Goal: Transaction & Acquisition: Obtain resource

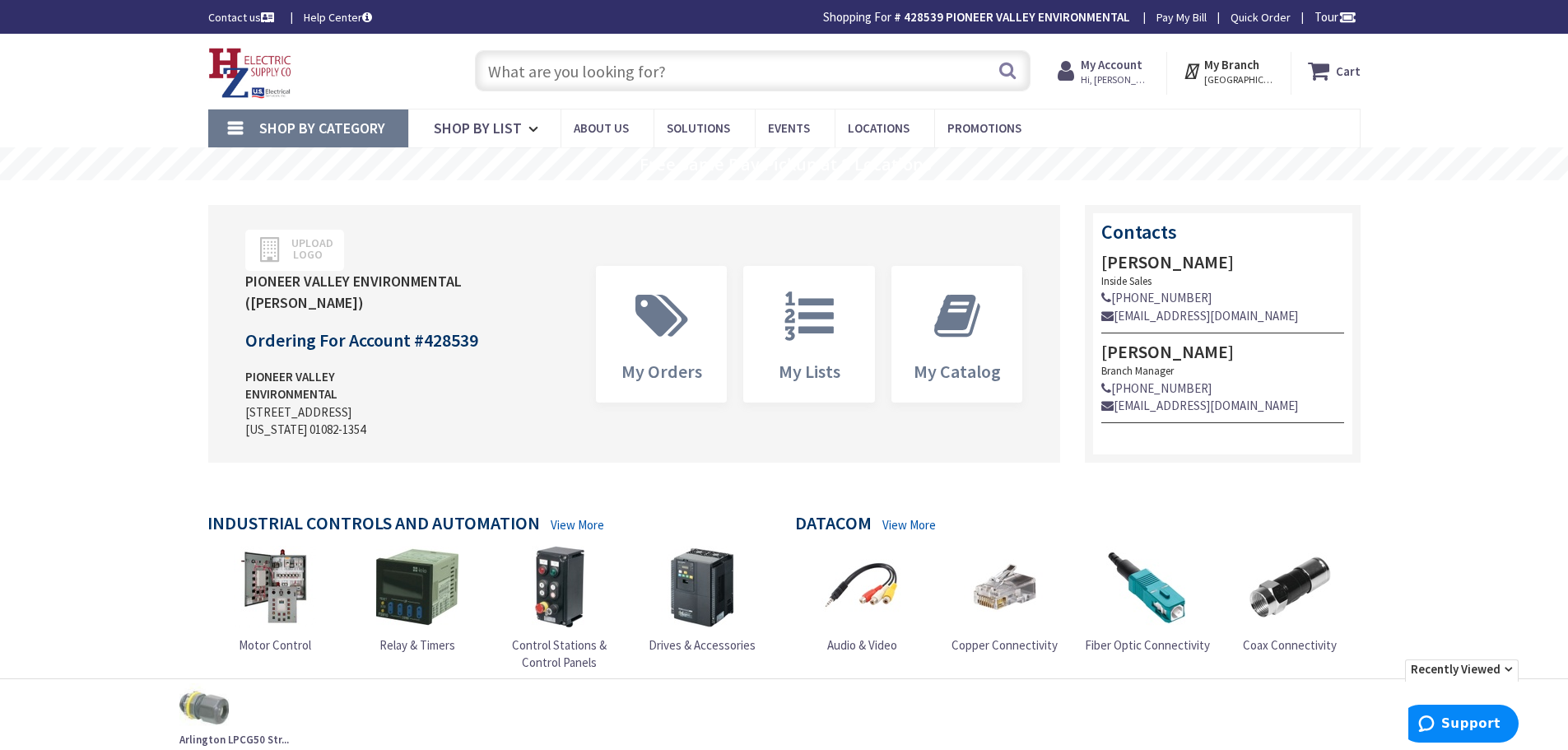
click at [623, 65] on input "text" at bounding box center [753, 70] width 556 height 41
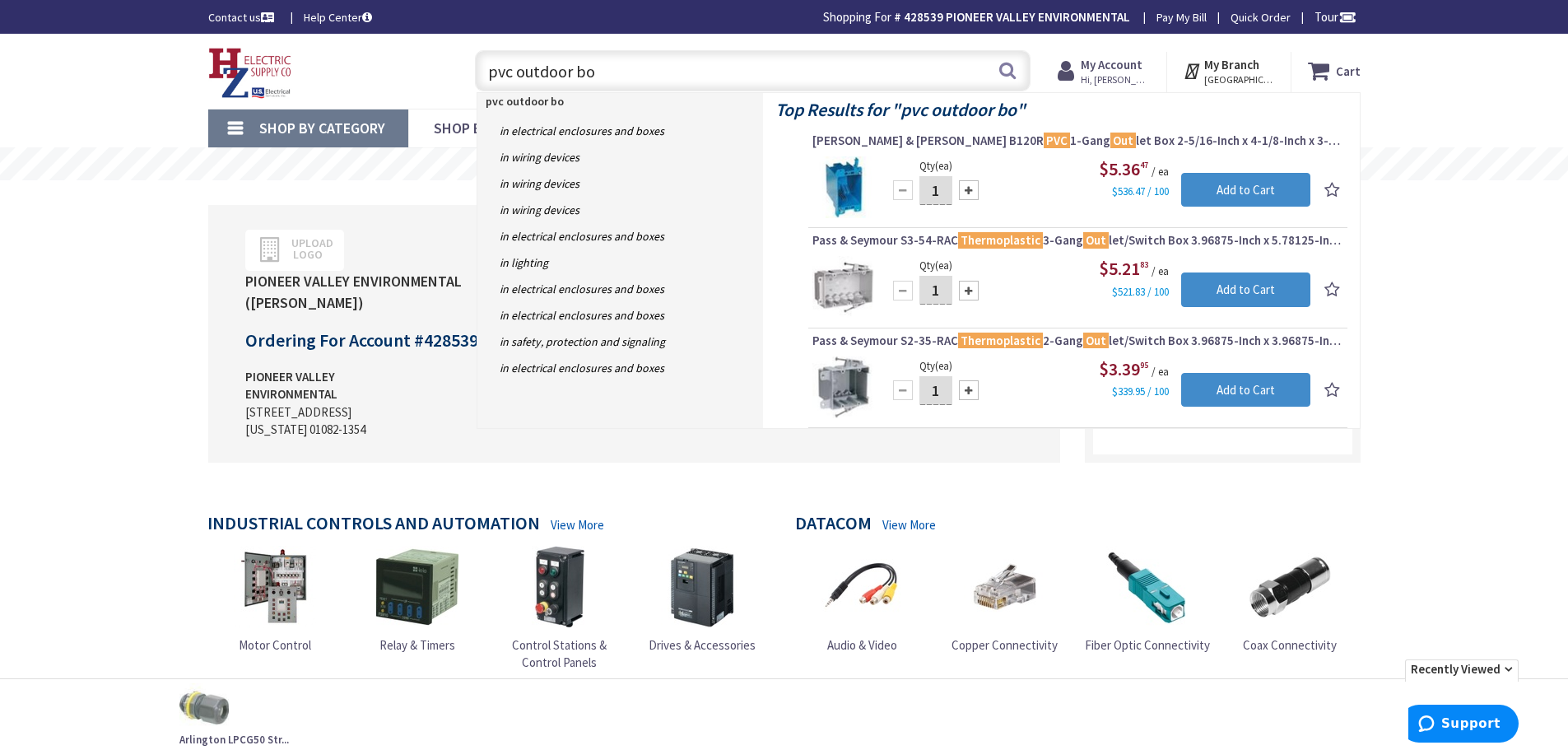
type input "pvc outdoor box"
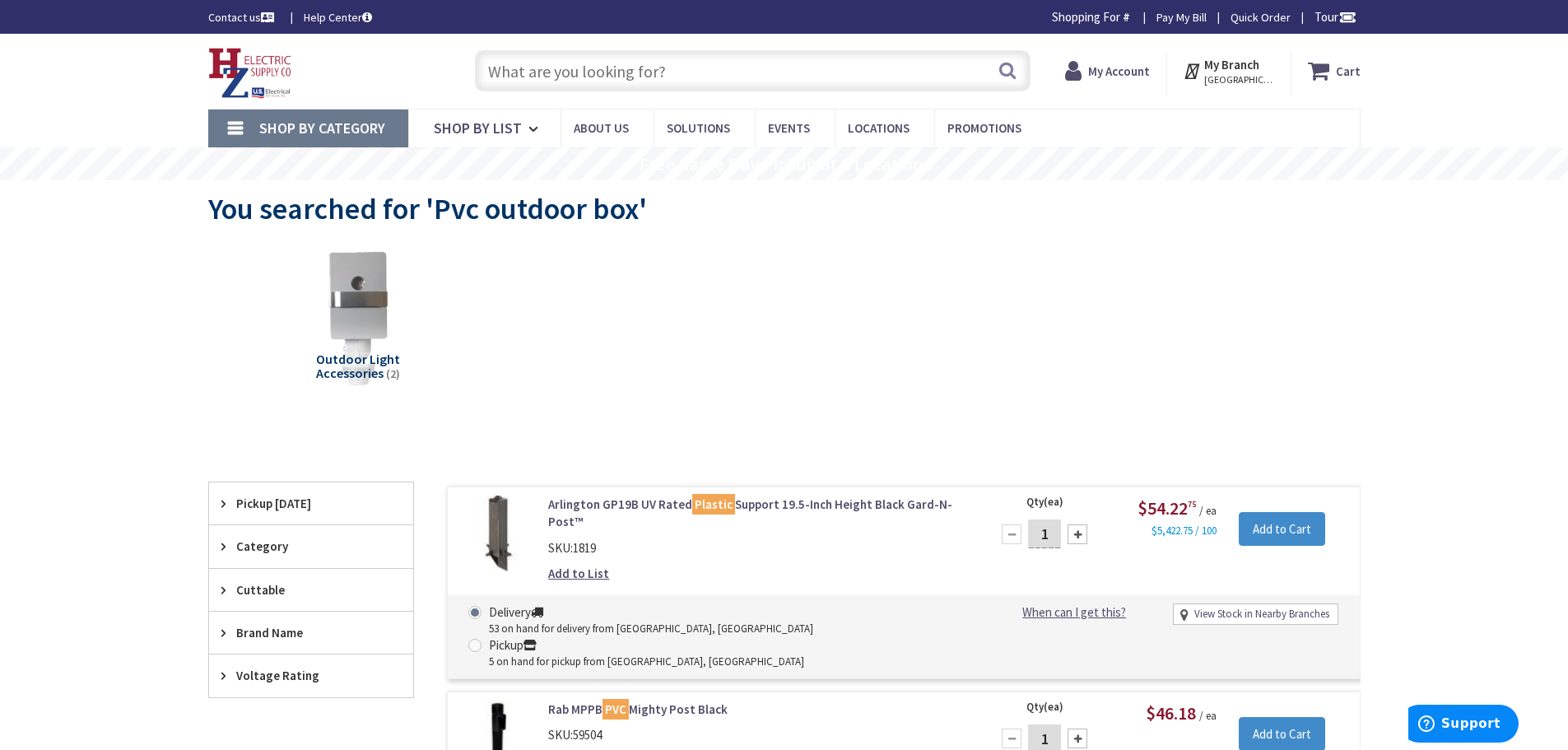
click at [602, 67] on input "text" at bounding box center [753, 70] width 556 height 41
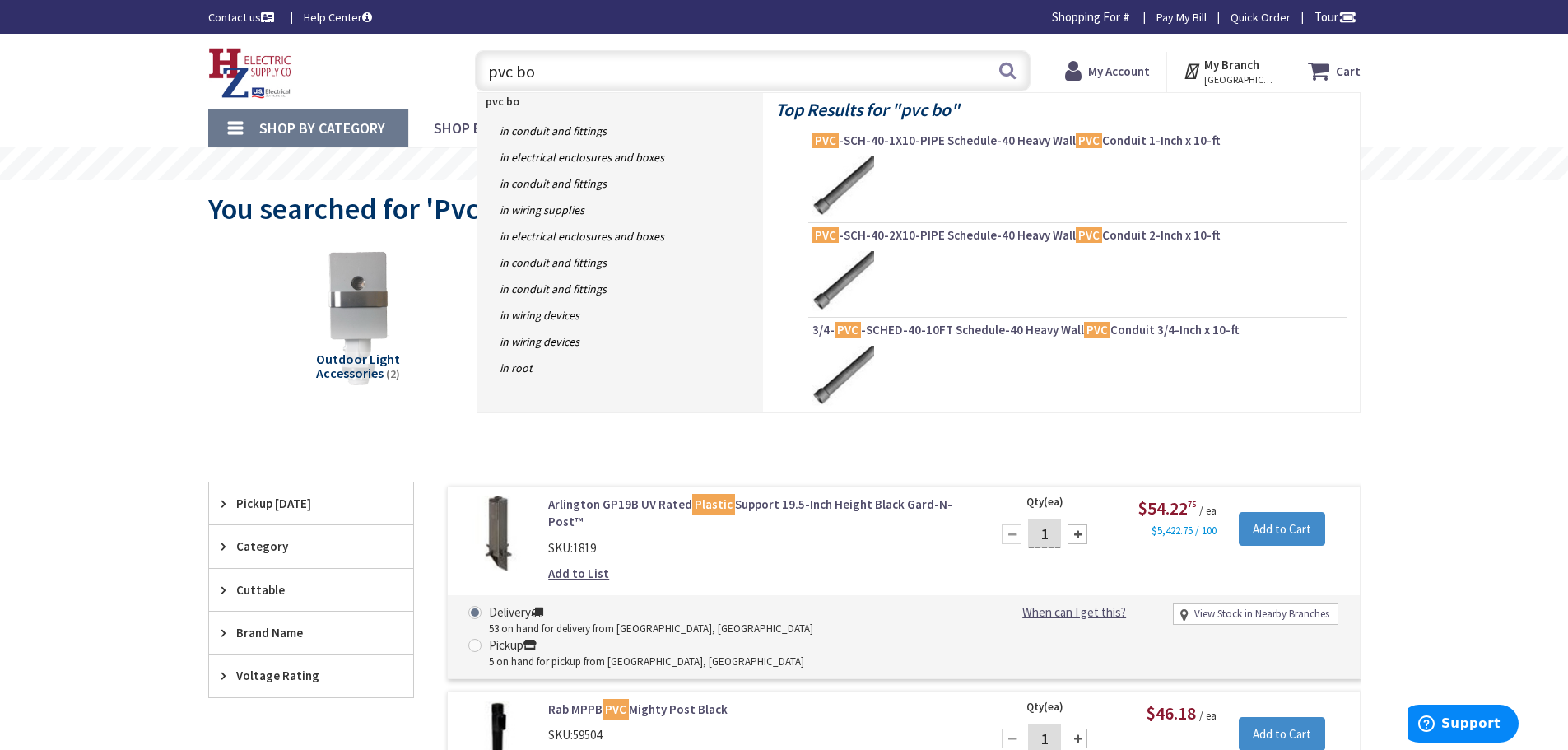
type input "pvc box"
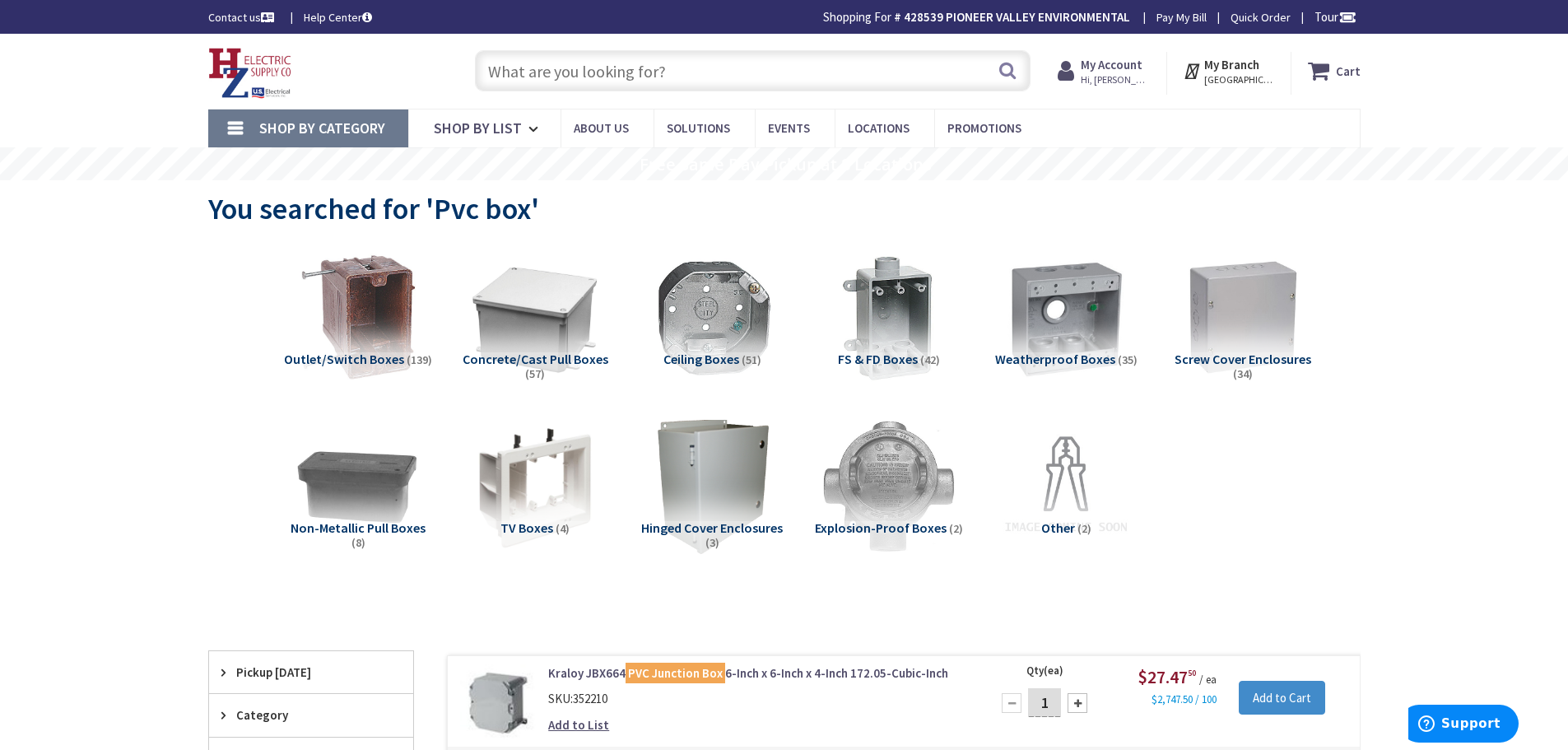
click at [1117, 65] on strong "My Account" at bounding box center [1111, 65] width 62 height 16
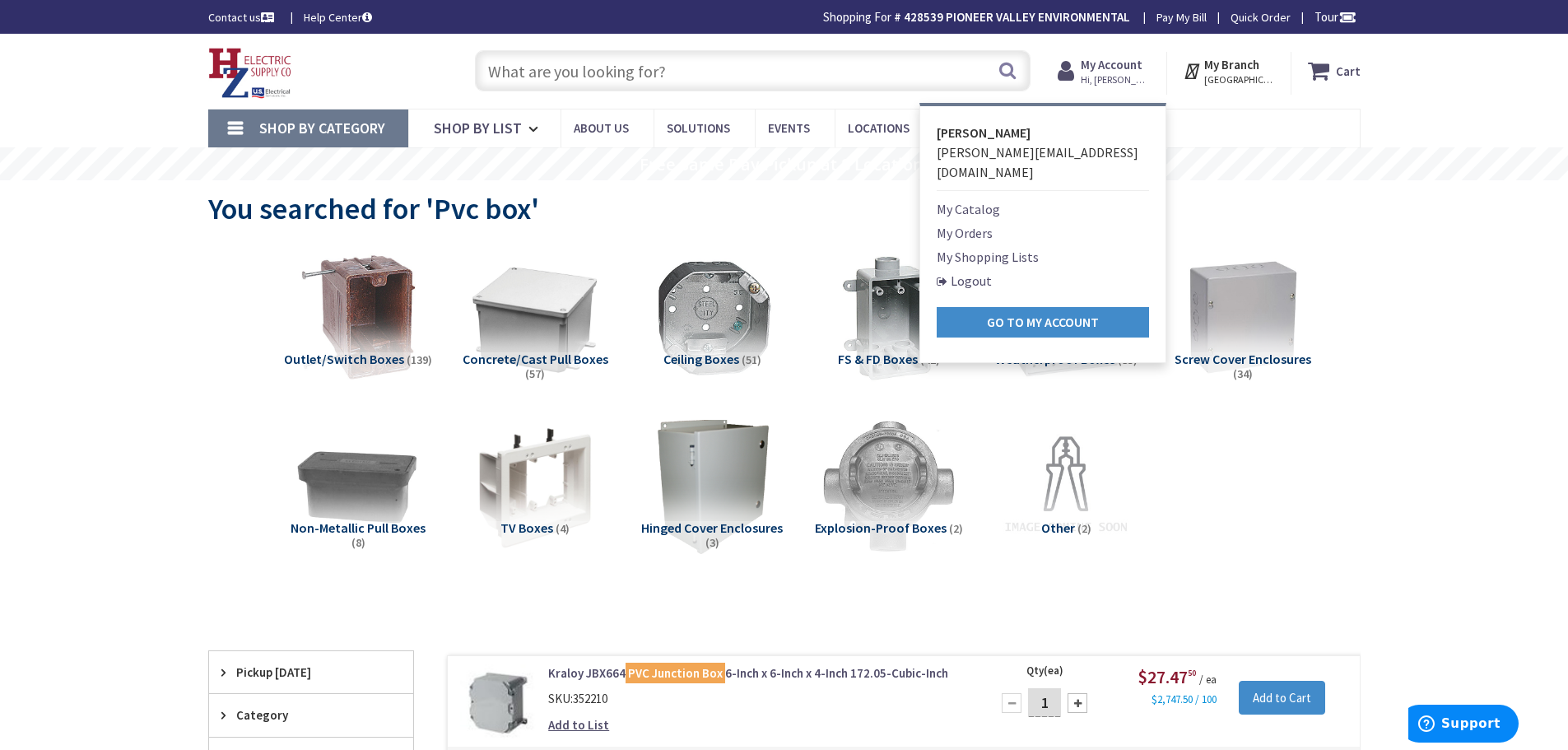
click at [962, 223] on link "My Orders" at bounding box center [964, 233] width 56 height 20
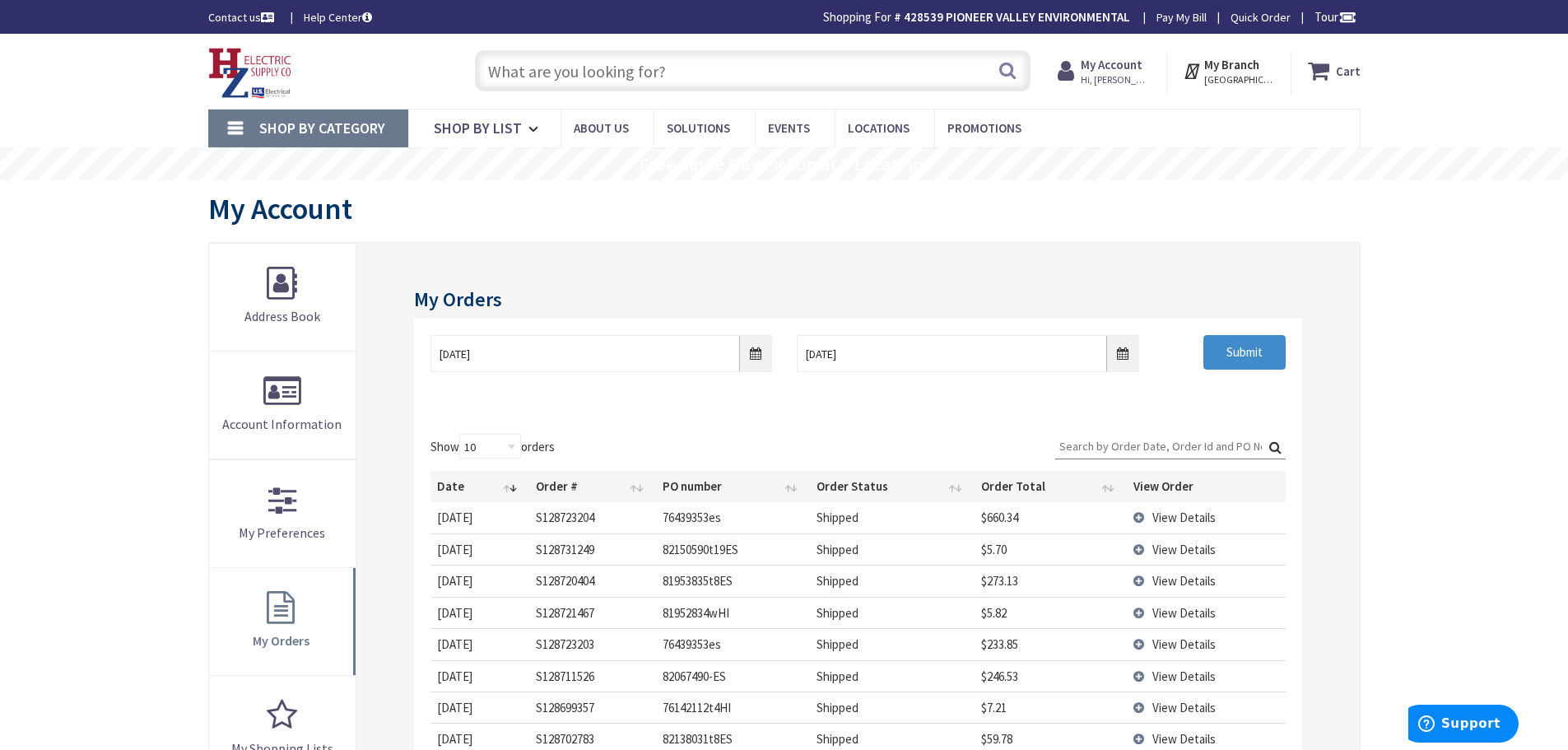
click at [231, 60] on img at bounding box center [251, 73] width 84 height 51
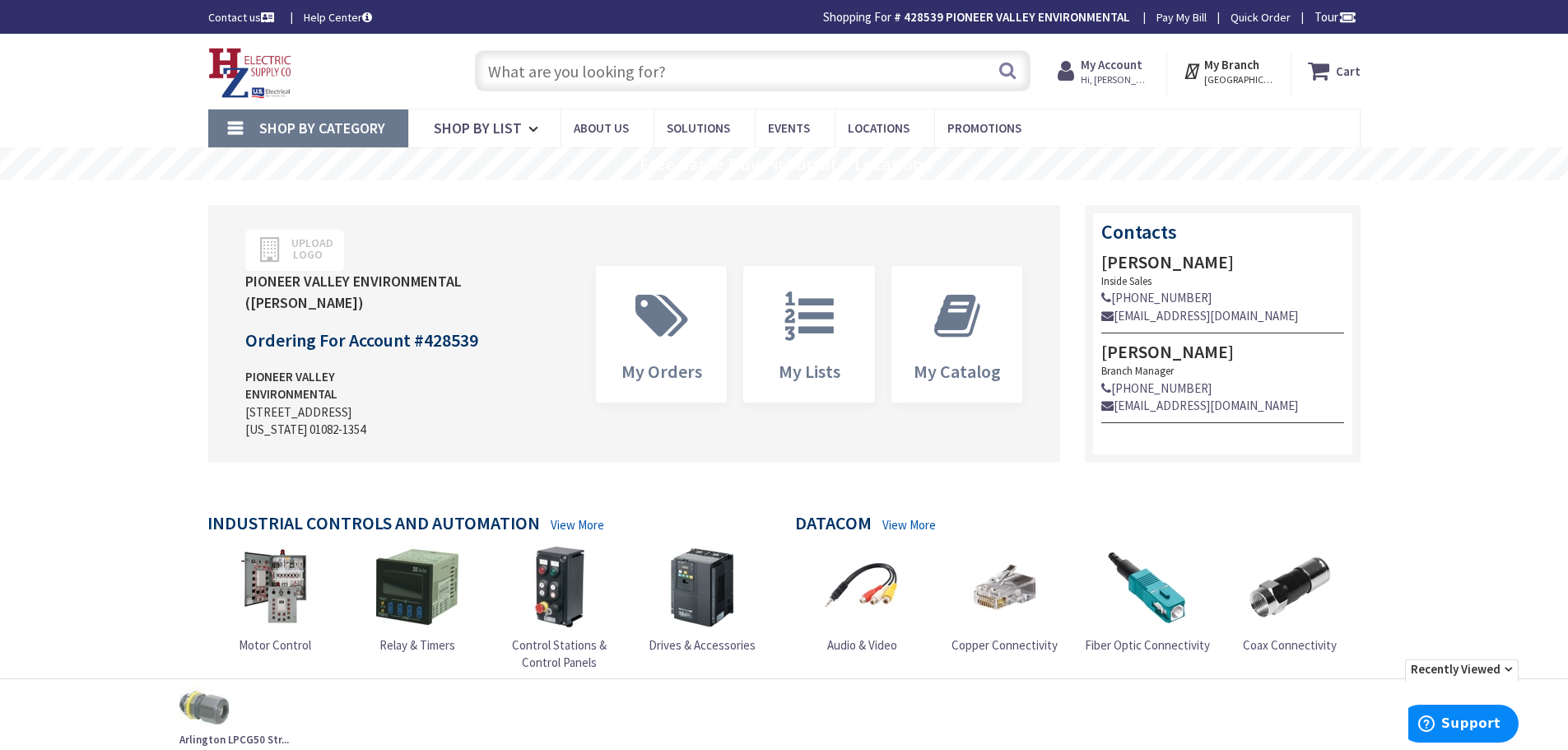
click at [696, 80] on input "text" at bounding box center [753, 70] width 556 height 41
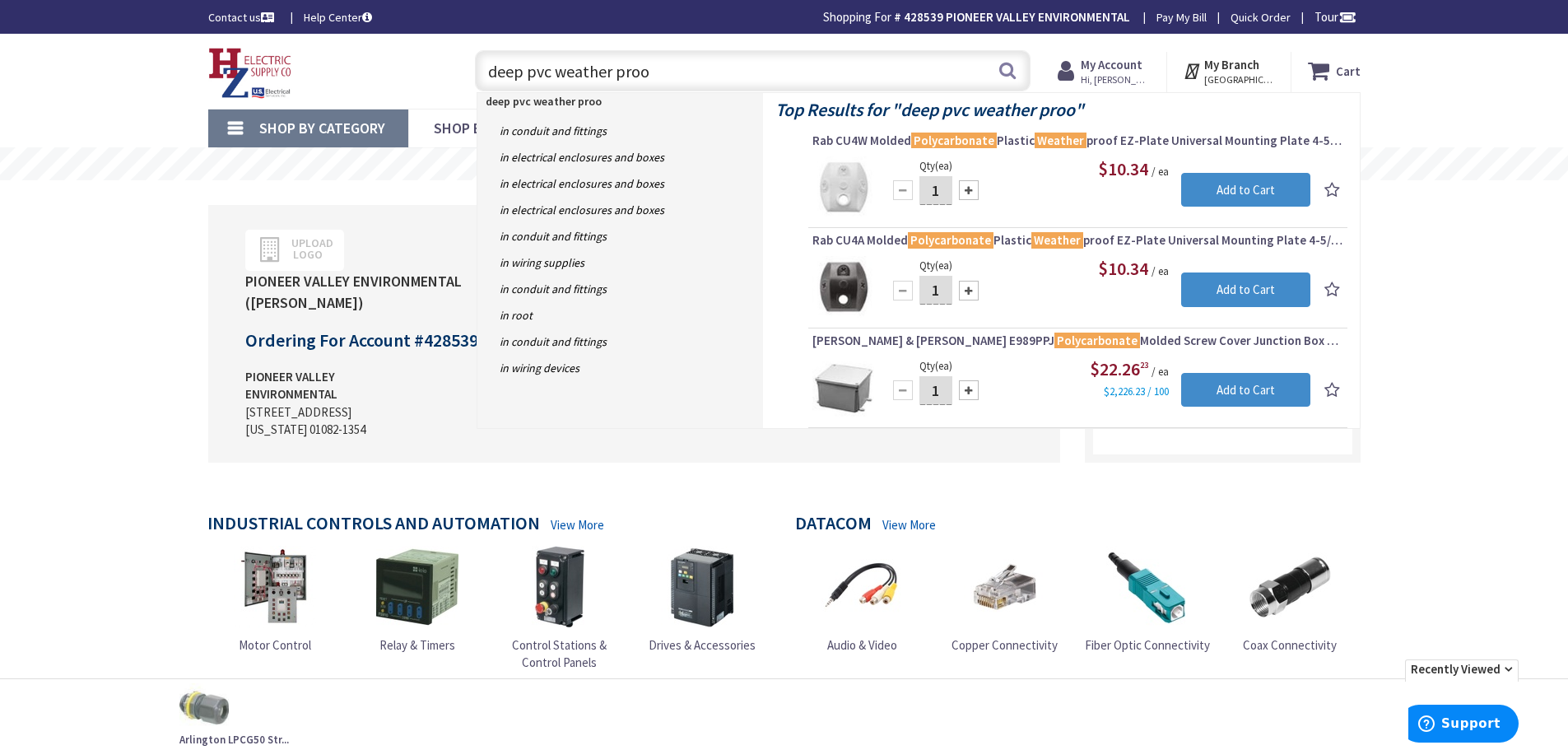
type input "deep pvc weather proof"
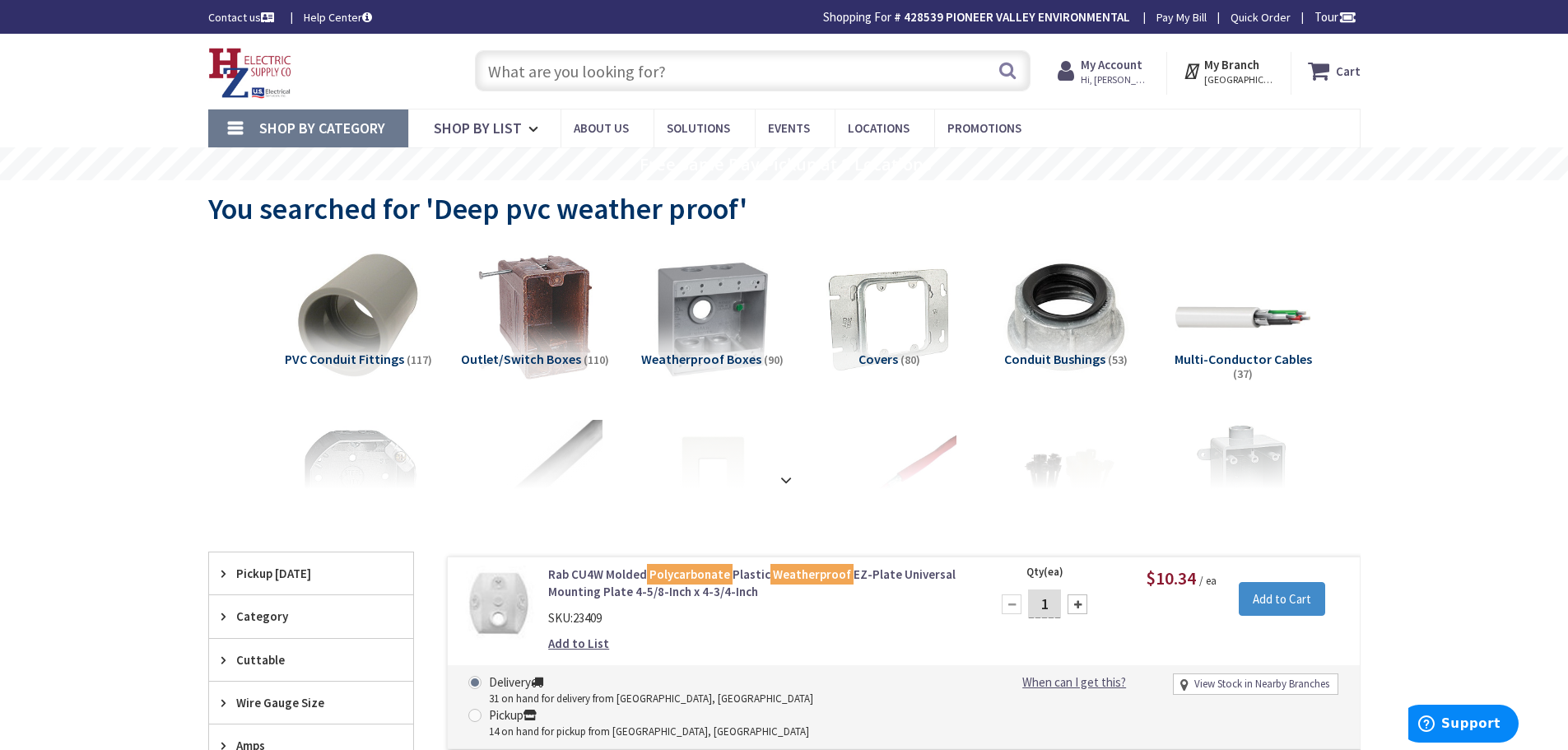
click at [577, 70] on input "text" at bounding box center [753, 70] width 556 height 41
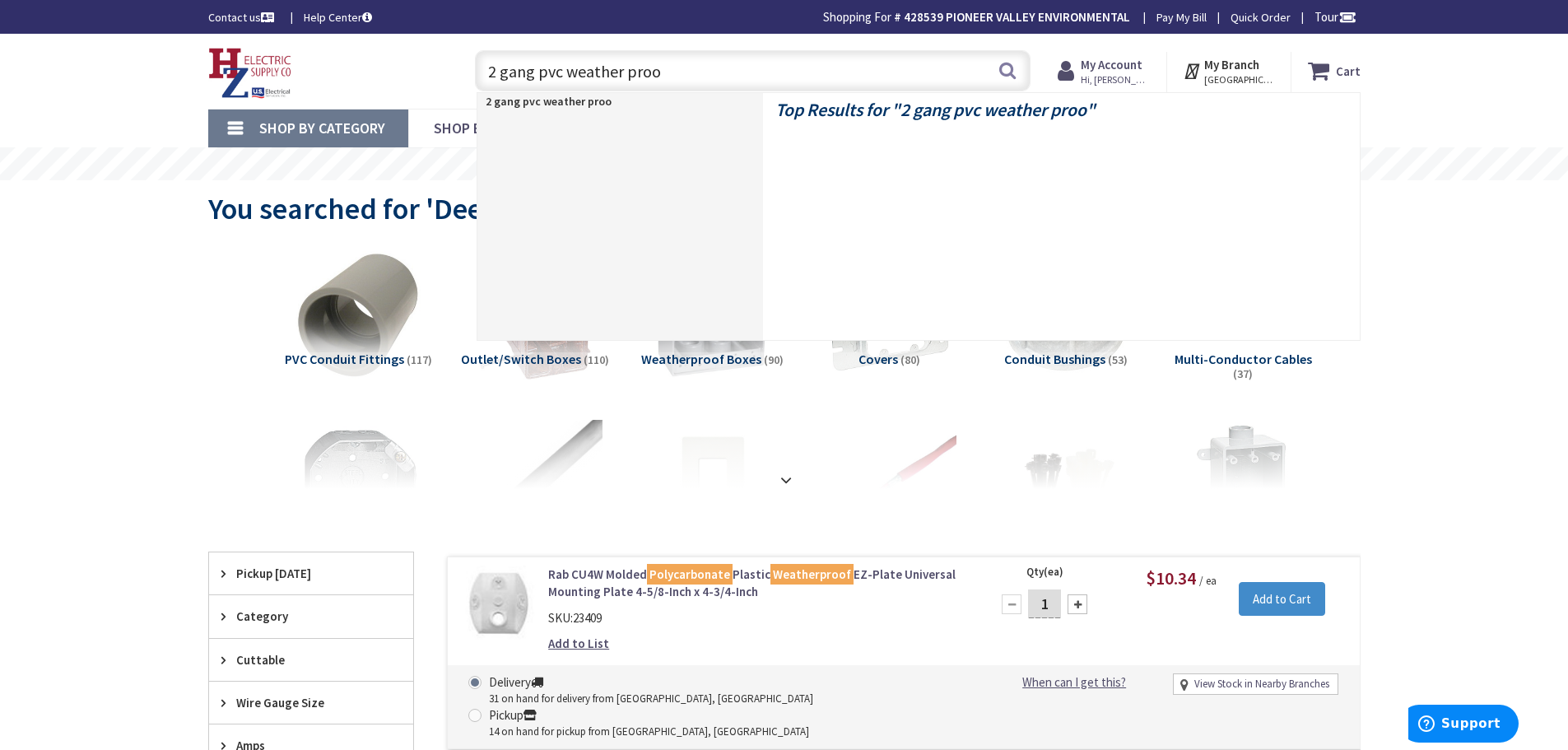
type input "2 gang pvc weather proof"
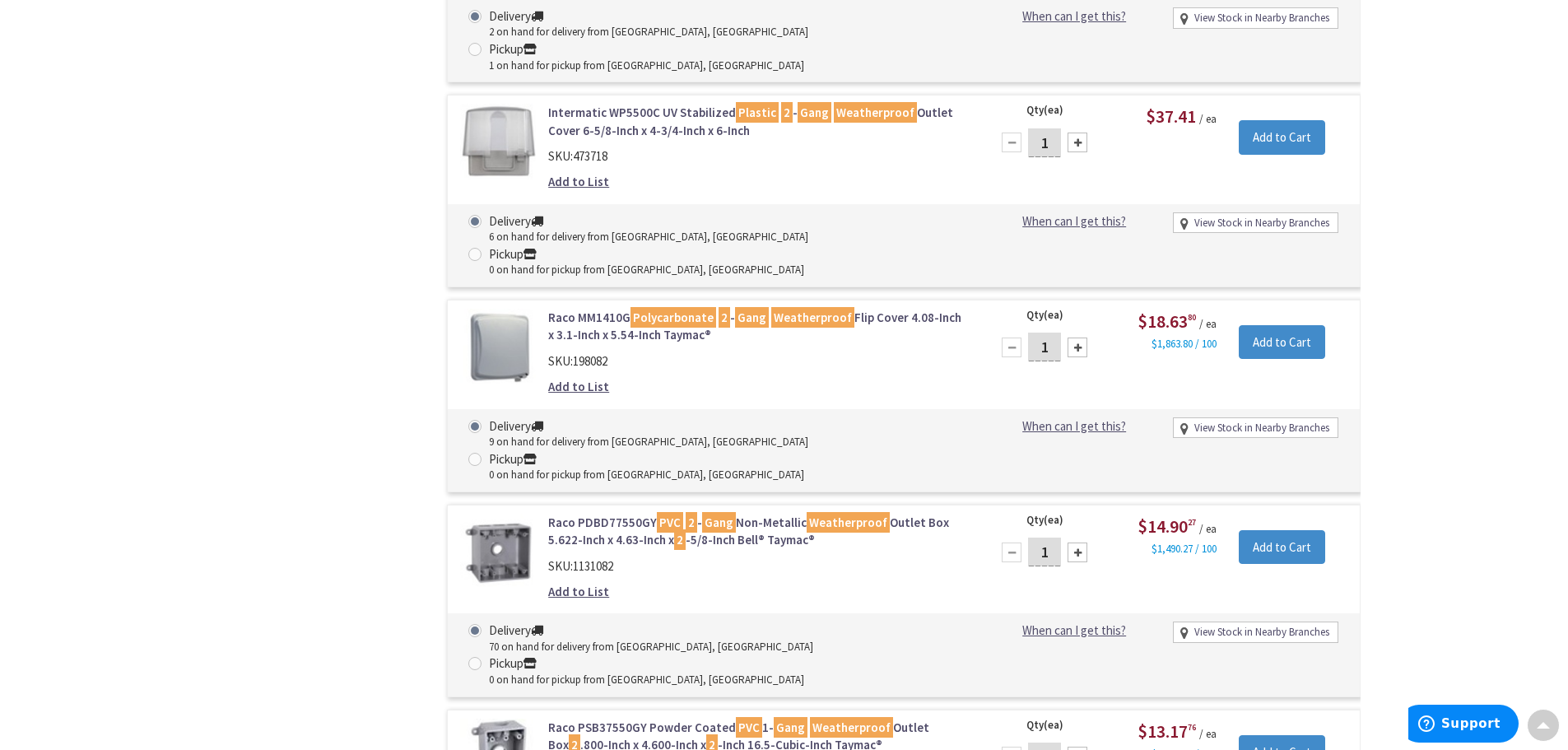
scroll to position [1236, 0]
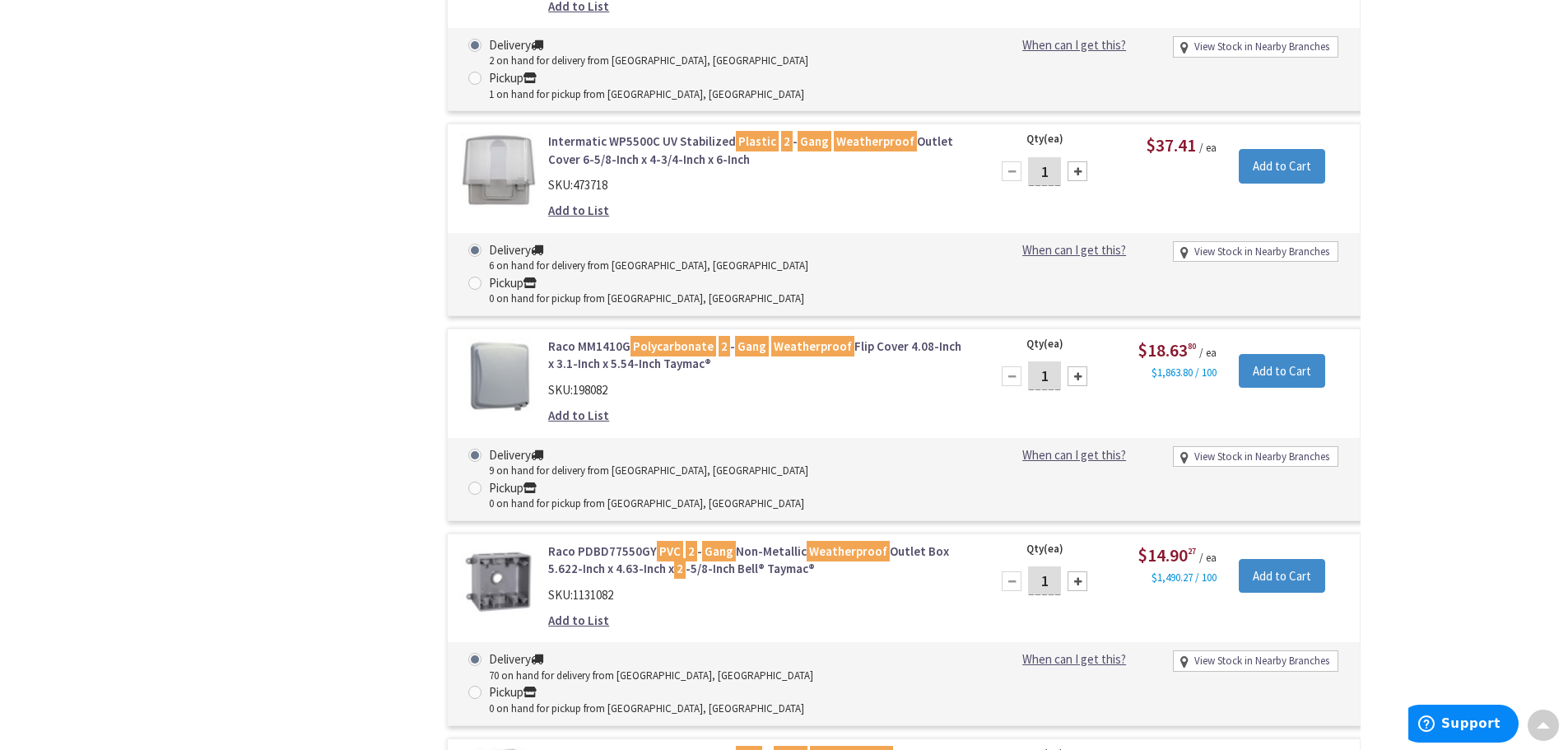
click at [756, 542] on link "Raco PDBD77550GY PVC 2 - Gang Non-Metallic Weatherproof Outlet Box 5.622-Inch x…" at bounding box center [758, 560] width 419 height 35
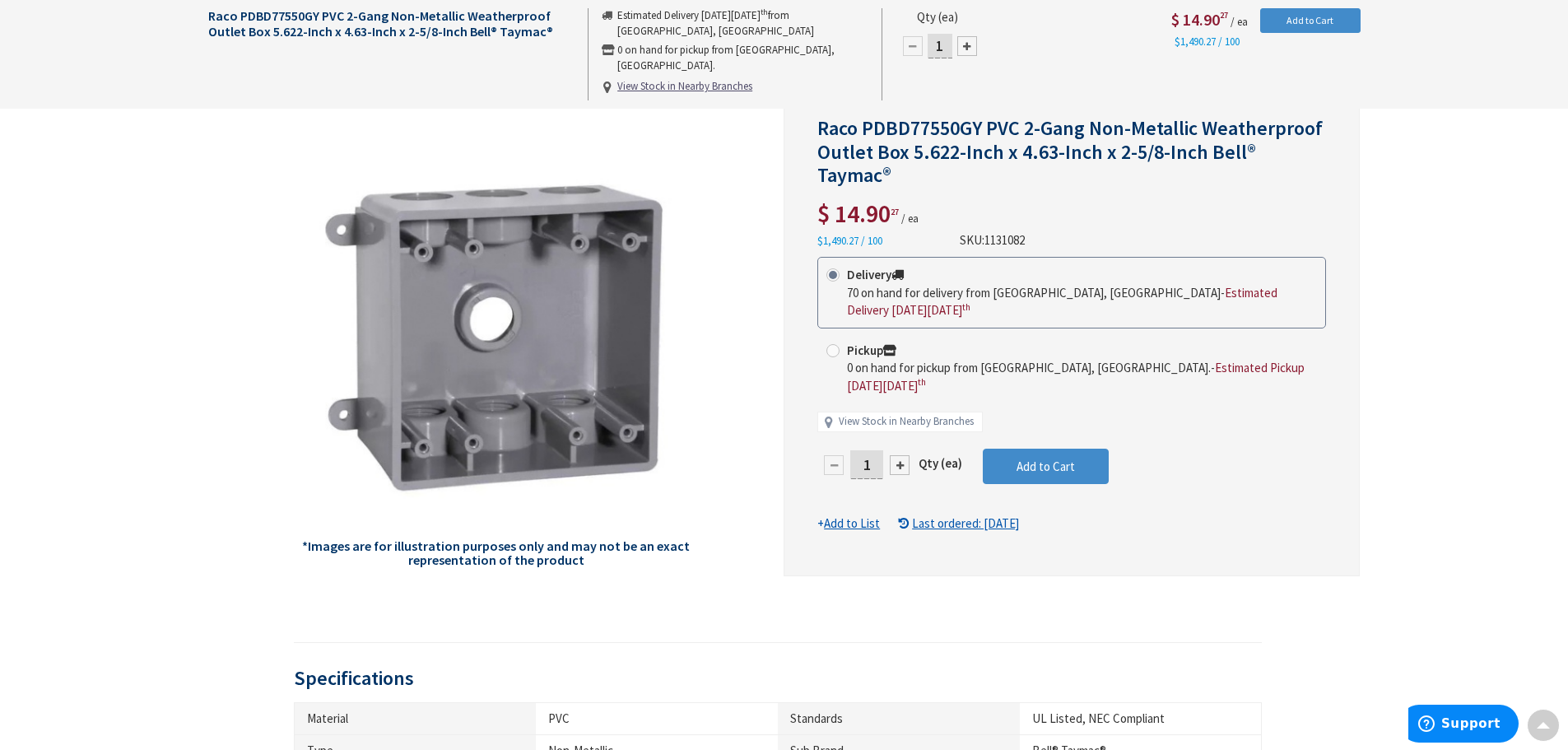
scroll to position [82, 0]
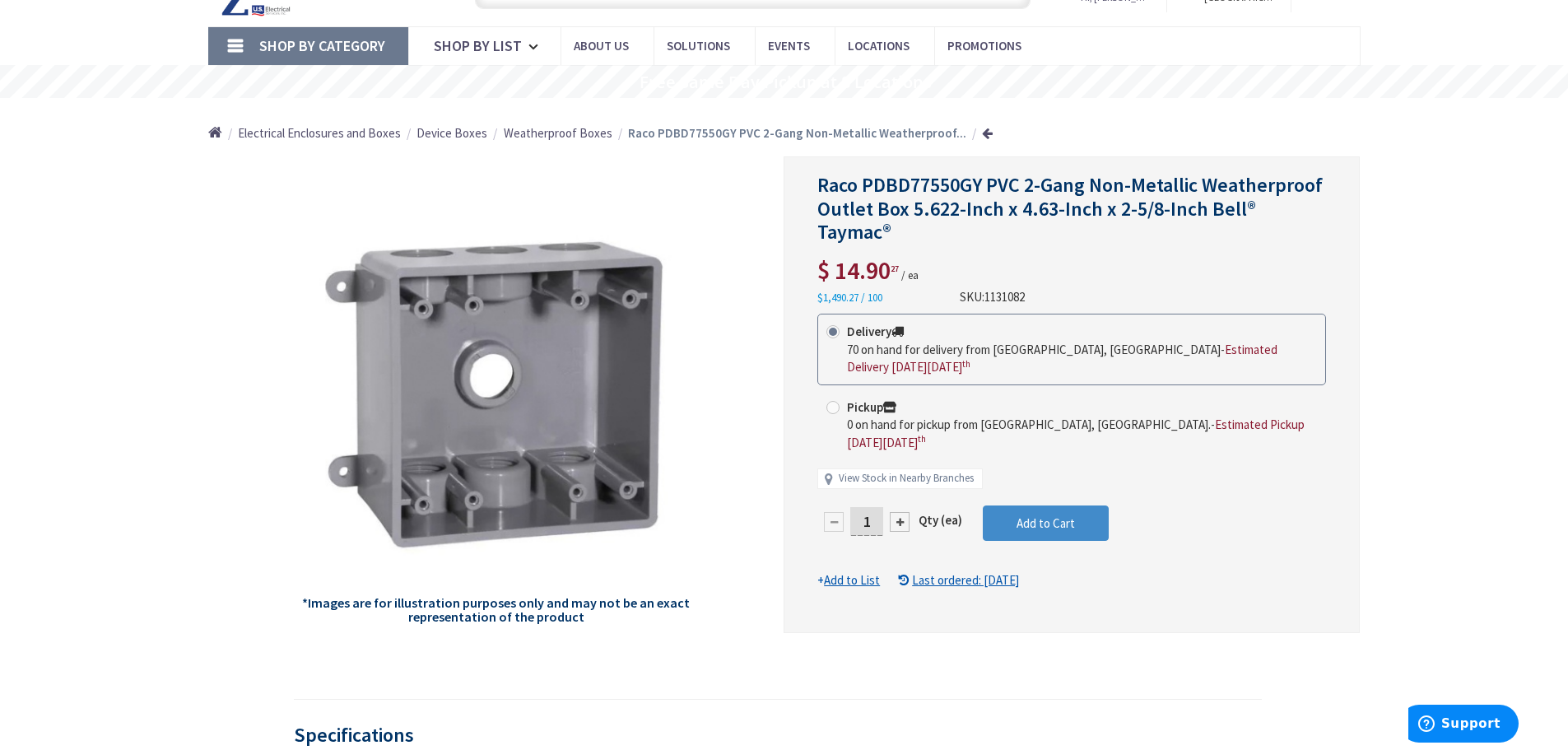
click at [853, 573] on u "Add to List" at bounding box center [852, 581] width 56 height 16
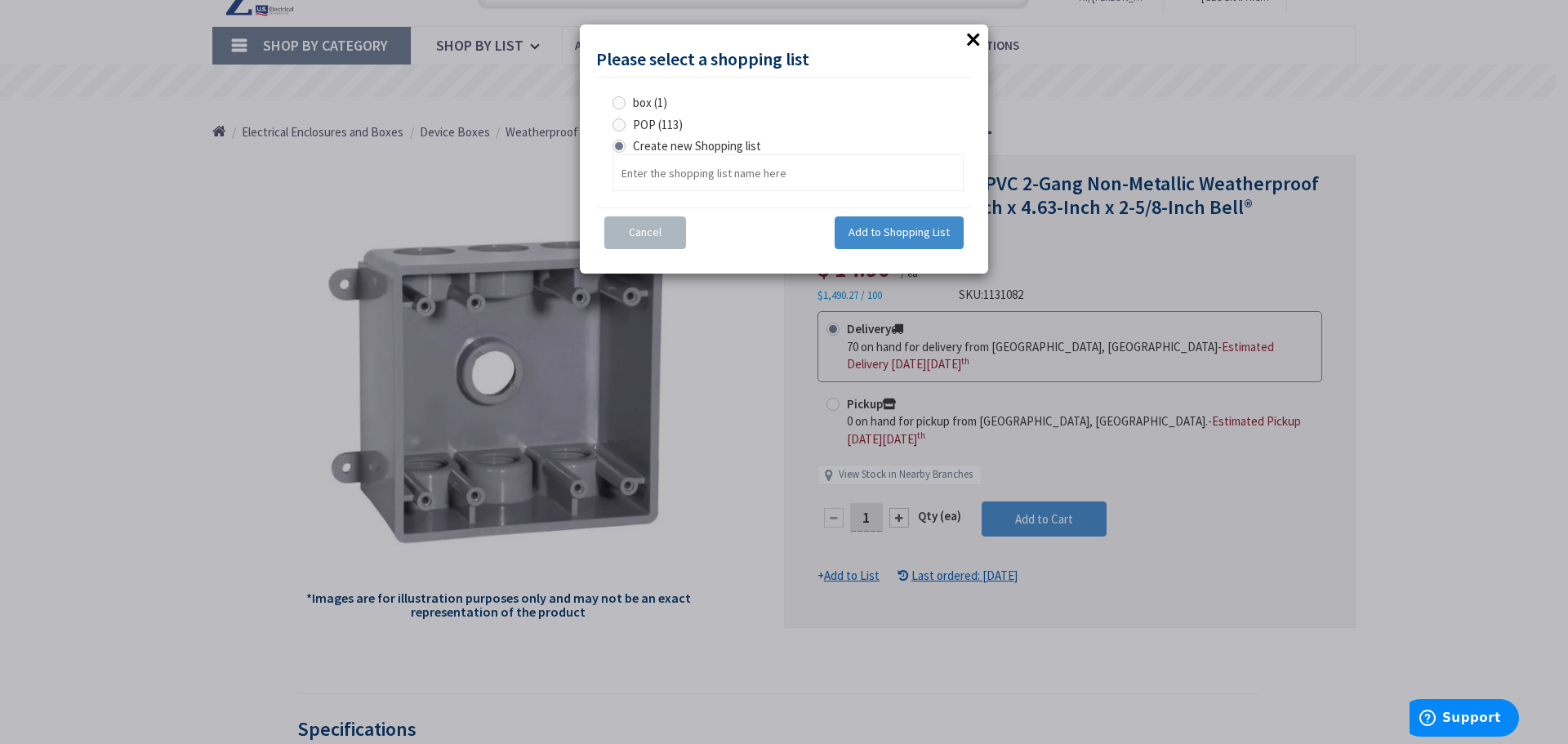
click at [618, 119] on span at bounding box center [618, 124] width 13 height 13
click at [618, 119] on input "POP (113)" at bounding box center [621, 124] width 11 height 11
radio input "true"
click at [857, 238] on span "Add to Shopping List" at bounding box center [899, 231] width 101 height 15
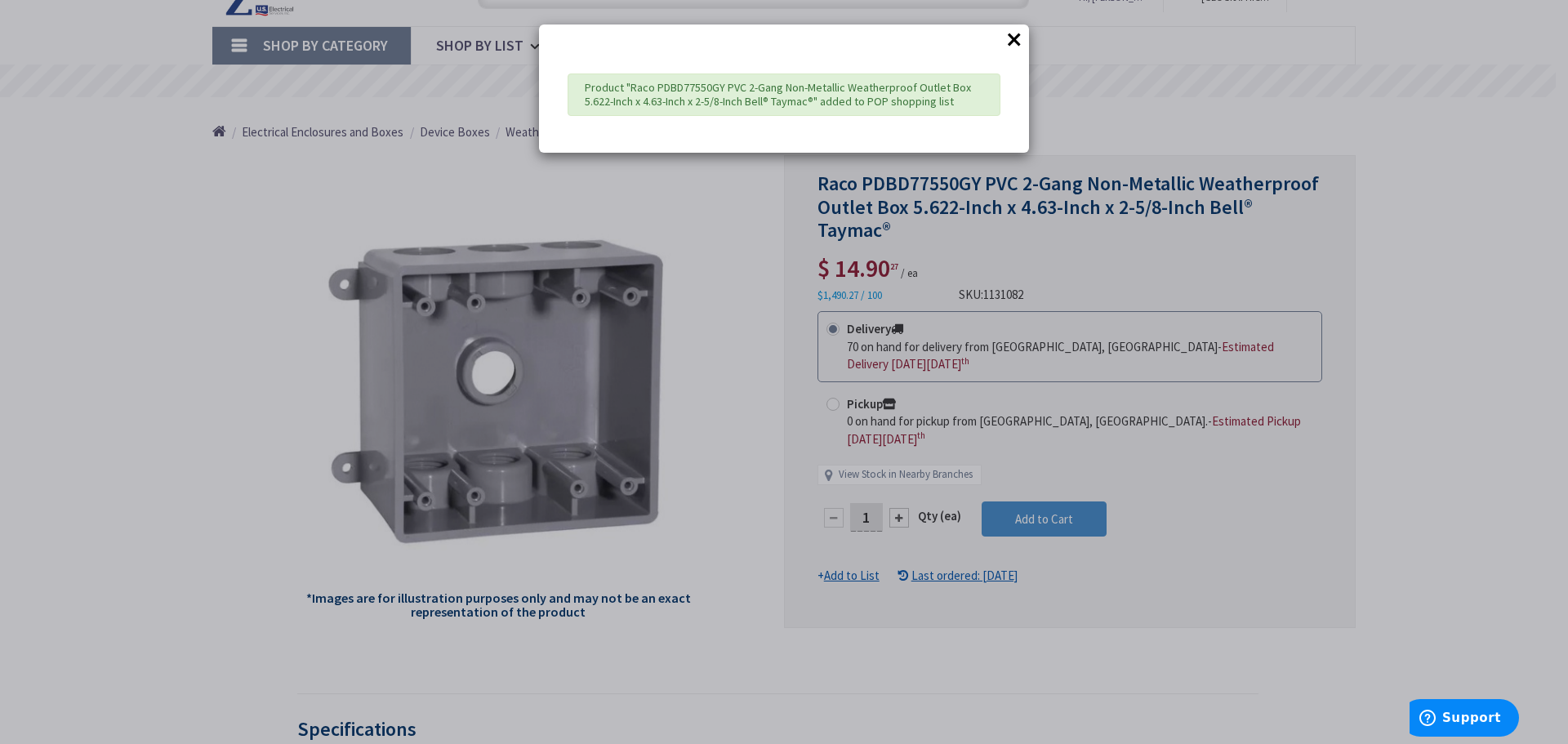
click at [1006, 37] on button "×" at bounding box center [1014, 39] width 24 height 24
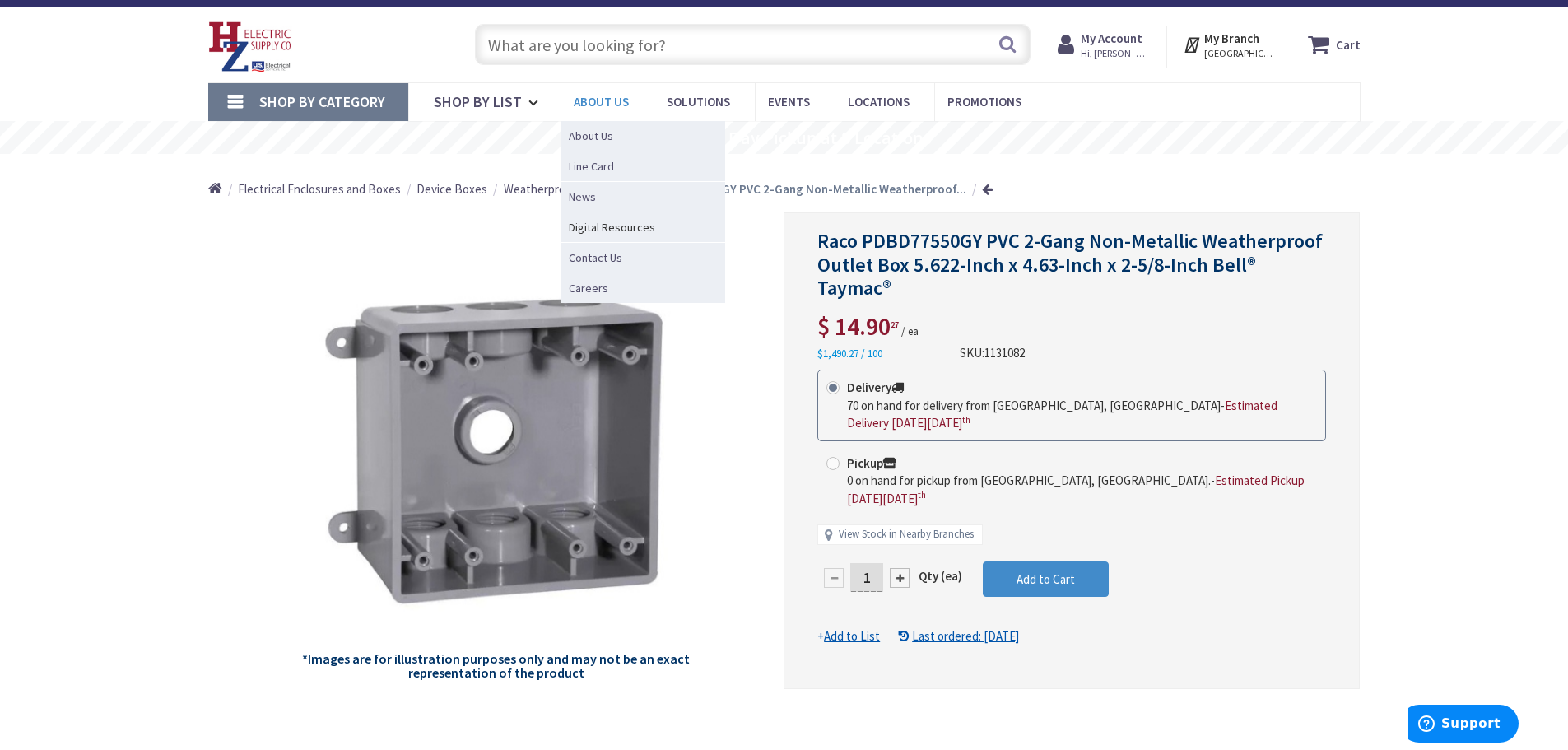
scroll to position [0, 0]
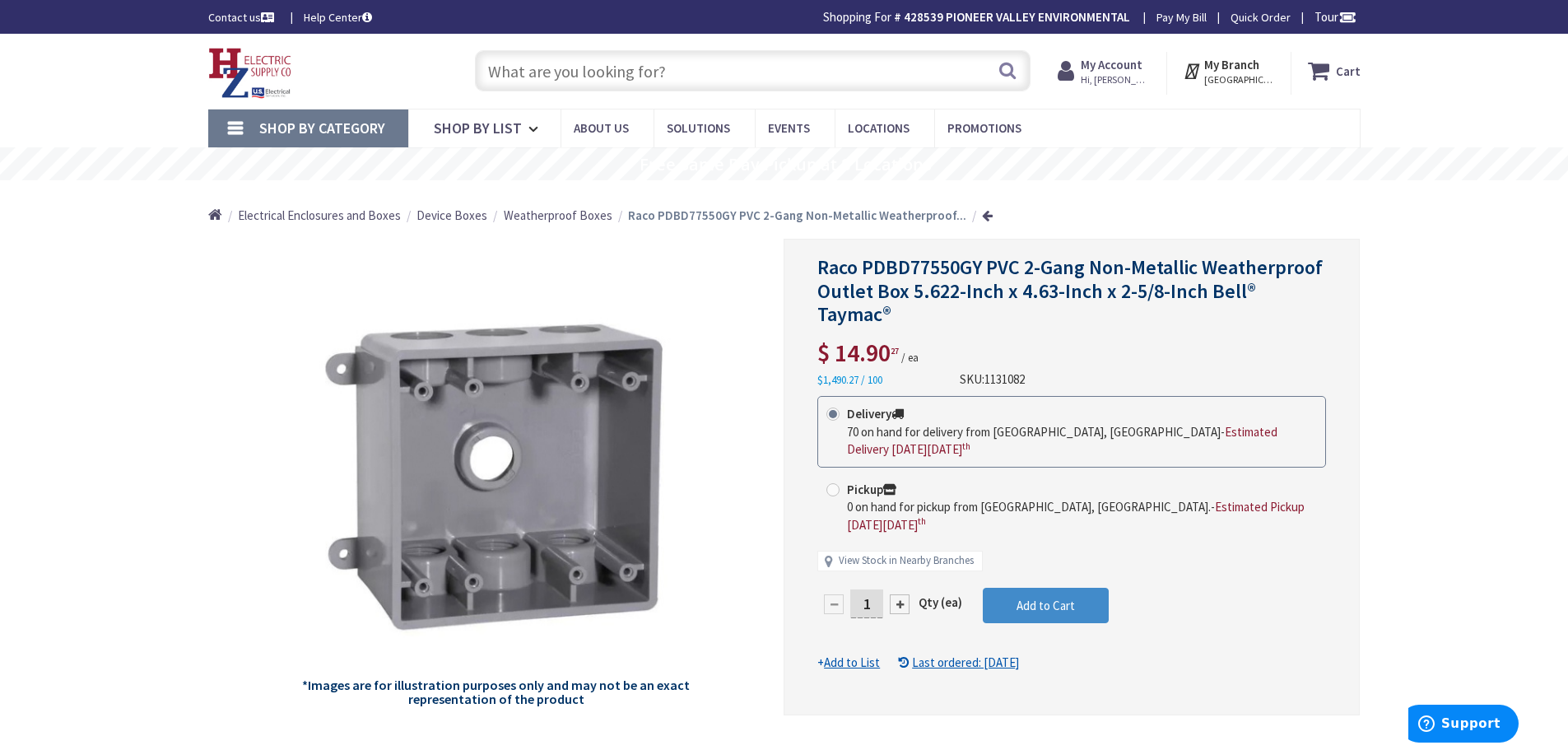
click at [645, 67] on input "text" at bounding box center [753, 70] width 556 height 41
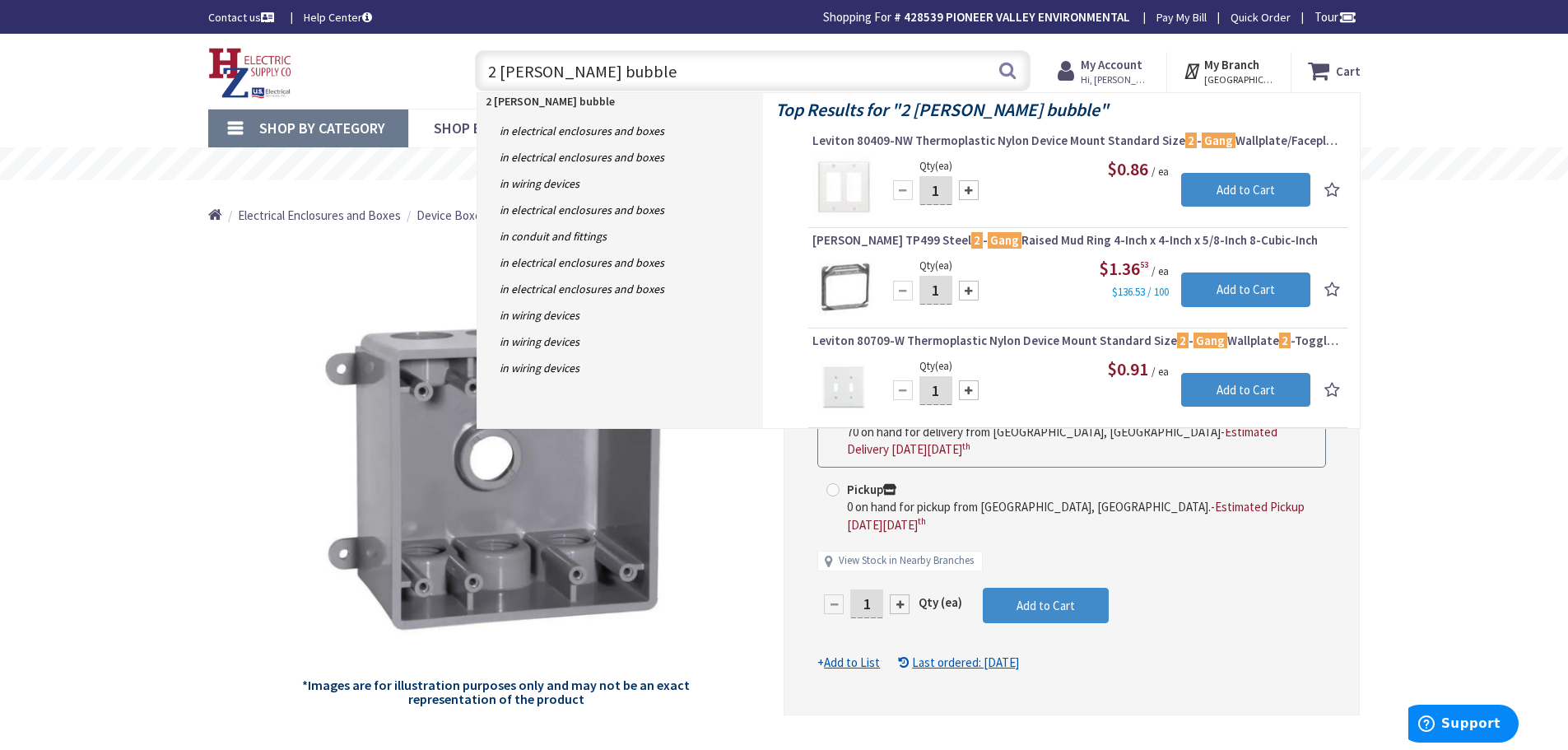
type input "2 gange bubble"
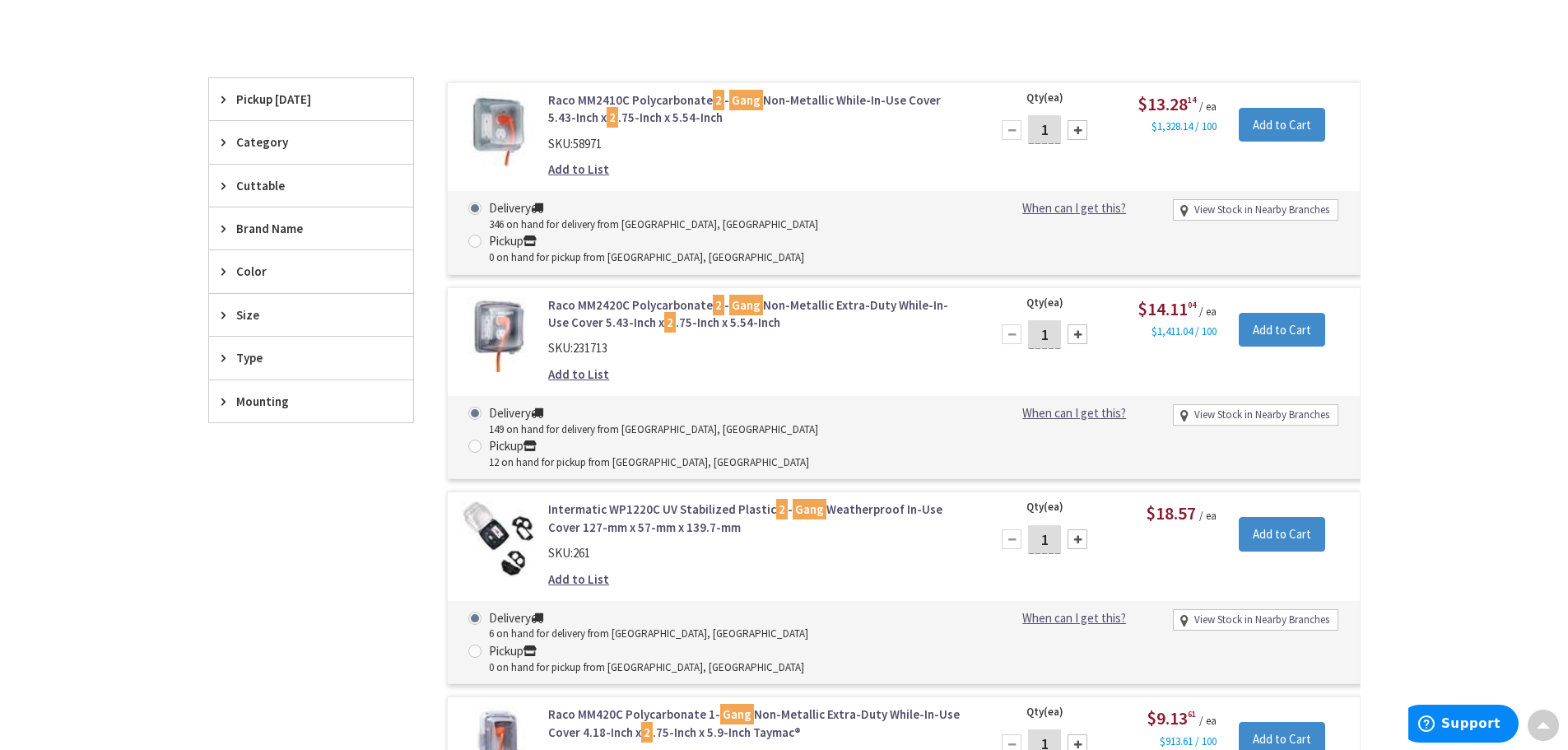
scroll to position [329, 0]
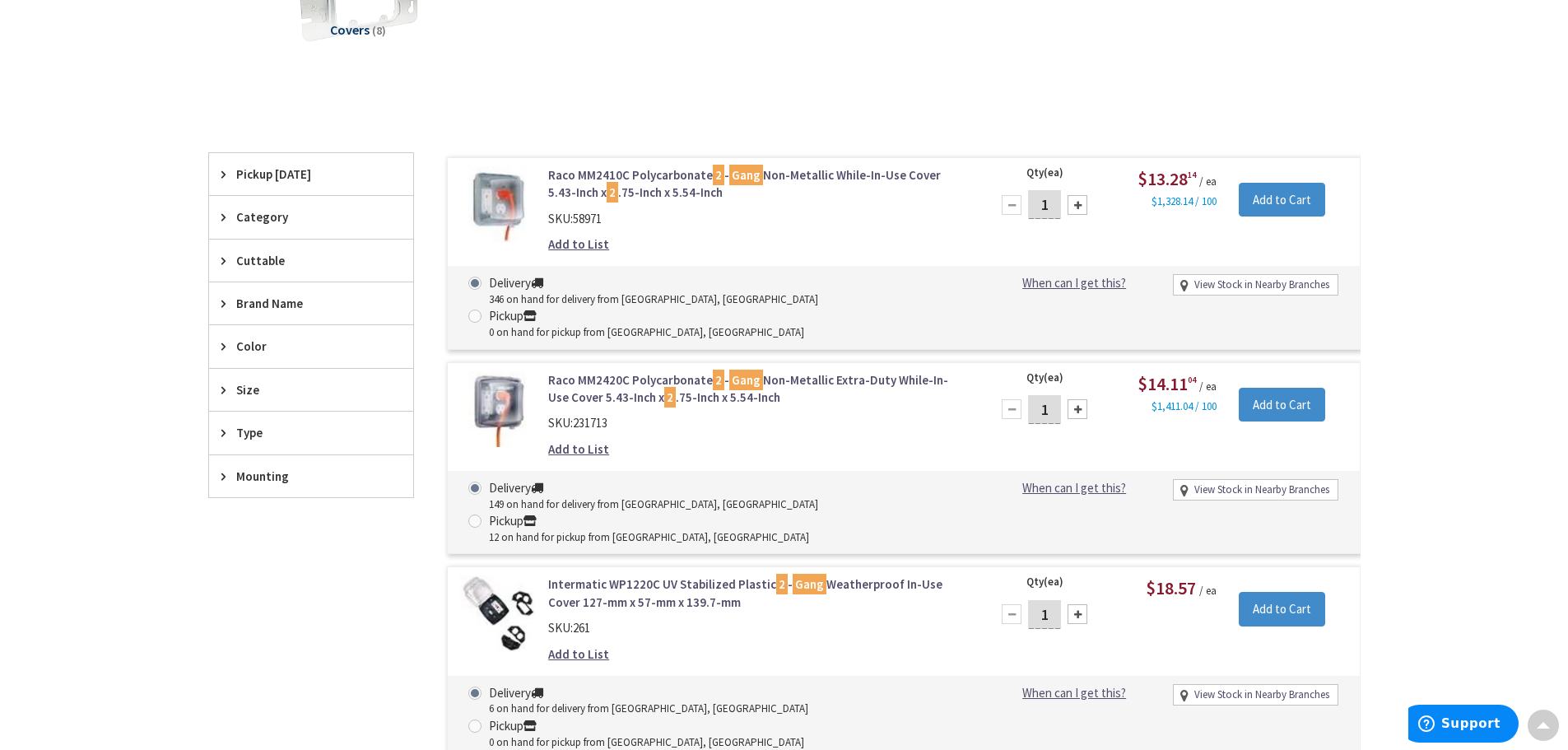
click at [846, 178] on link "Raco MM2410C Polycarbonate 2 - Gang Non-Metallic While-In-Use Cover 5.43-Inch x…" at bounding box center [758, 184] width 419 height 35
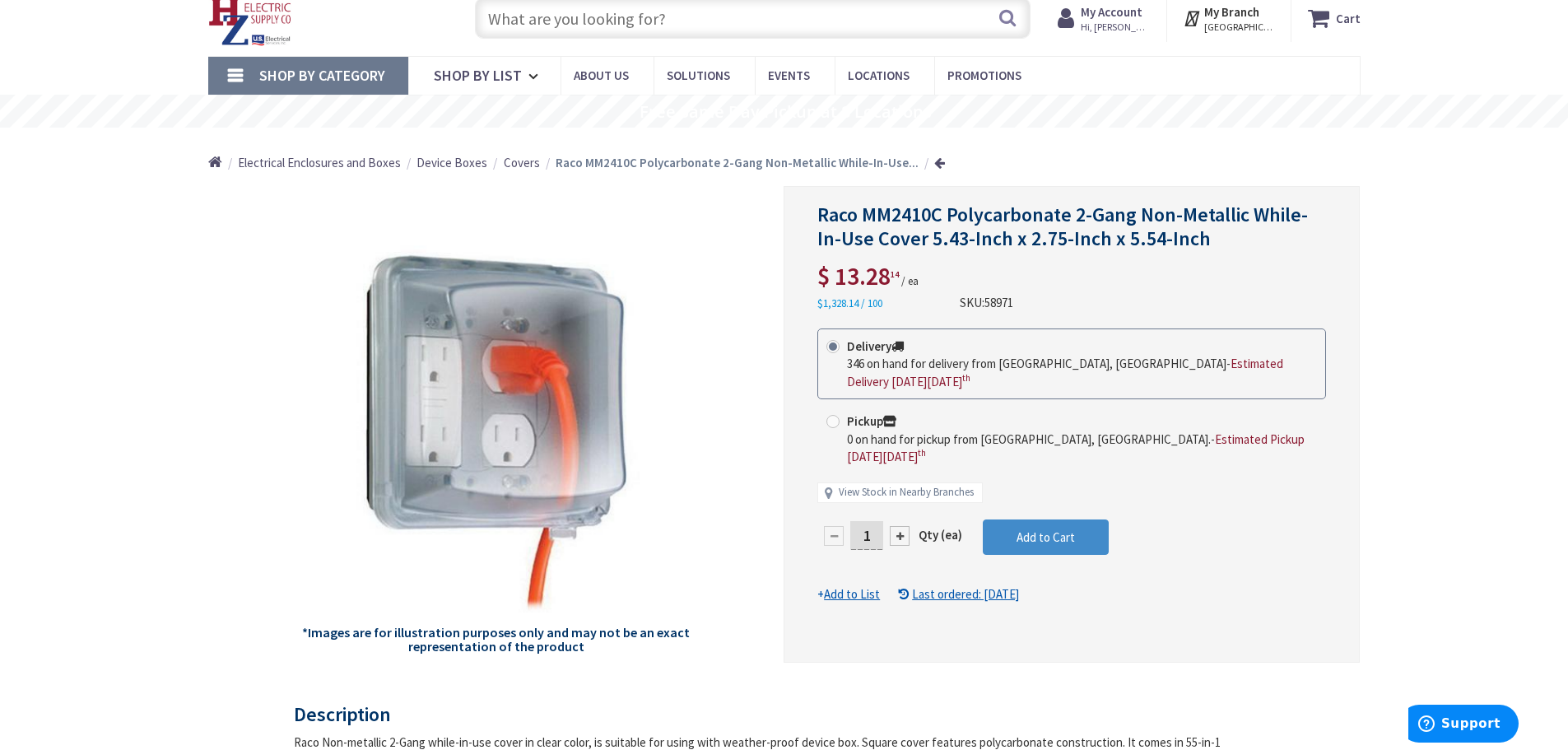
scroll to position [82, 0]
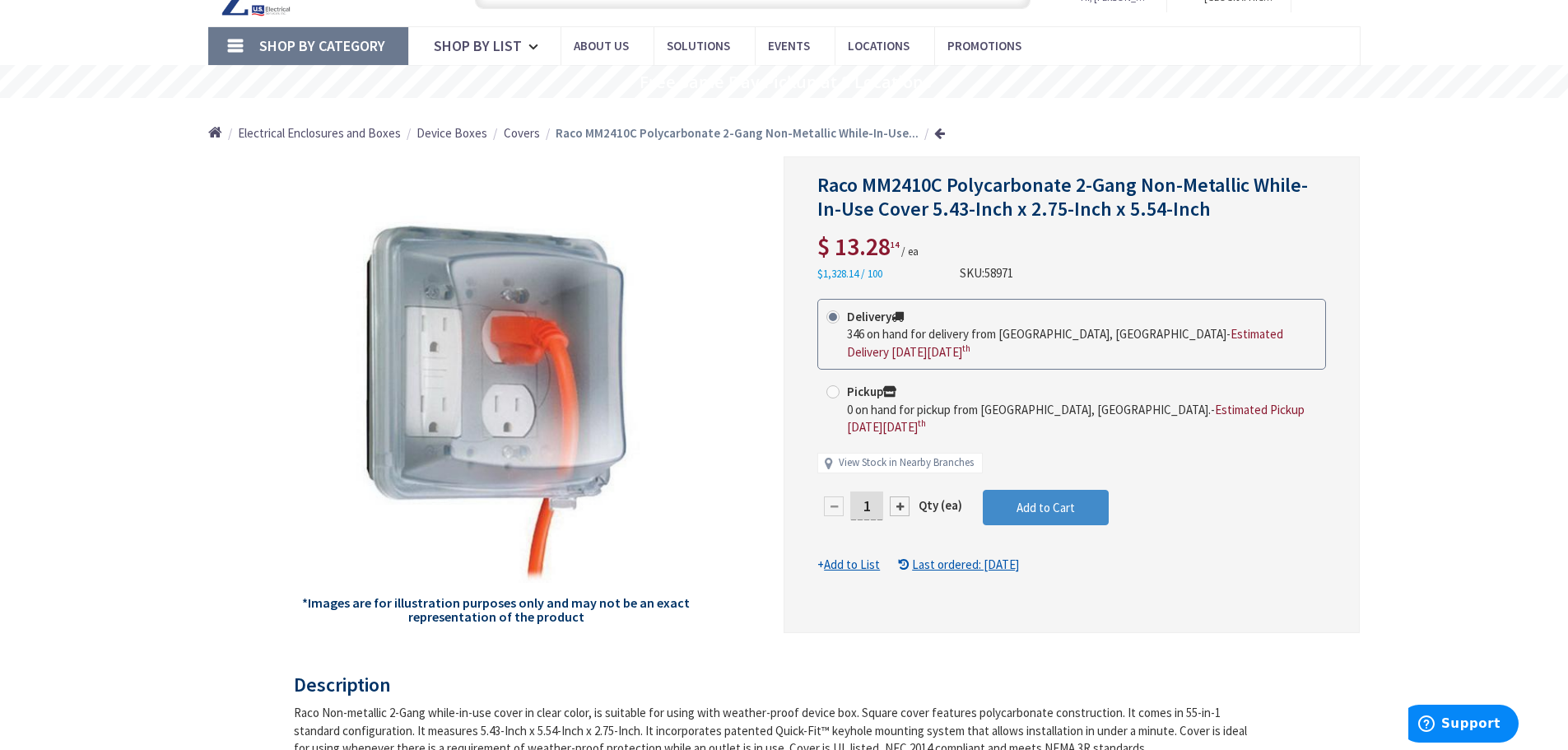
click at [861, 557] on u "Add to List" at bounding box center [852, 565] width 56 height 16
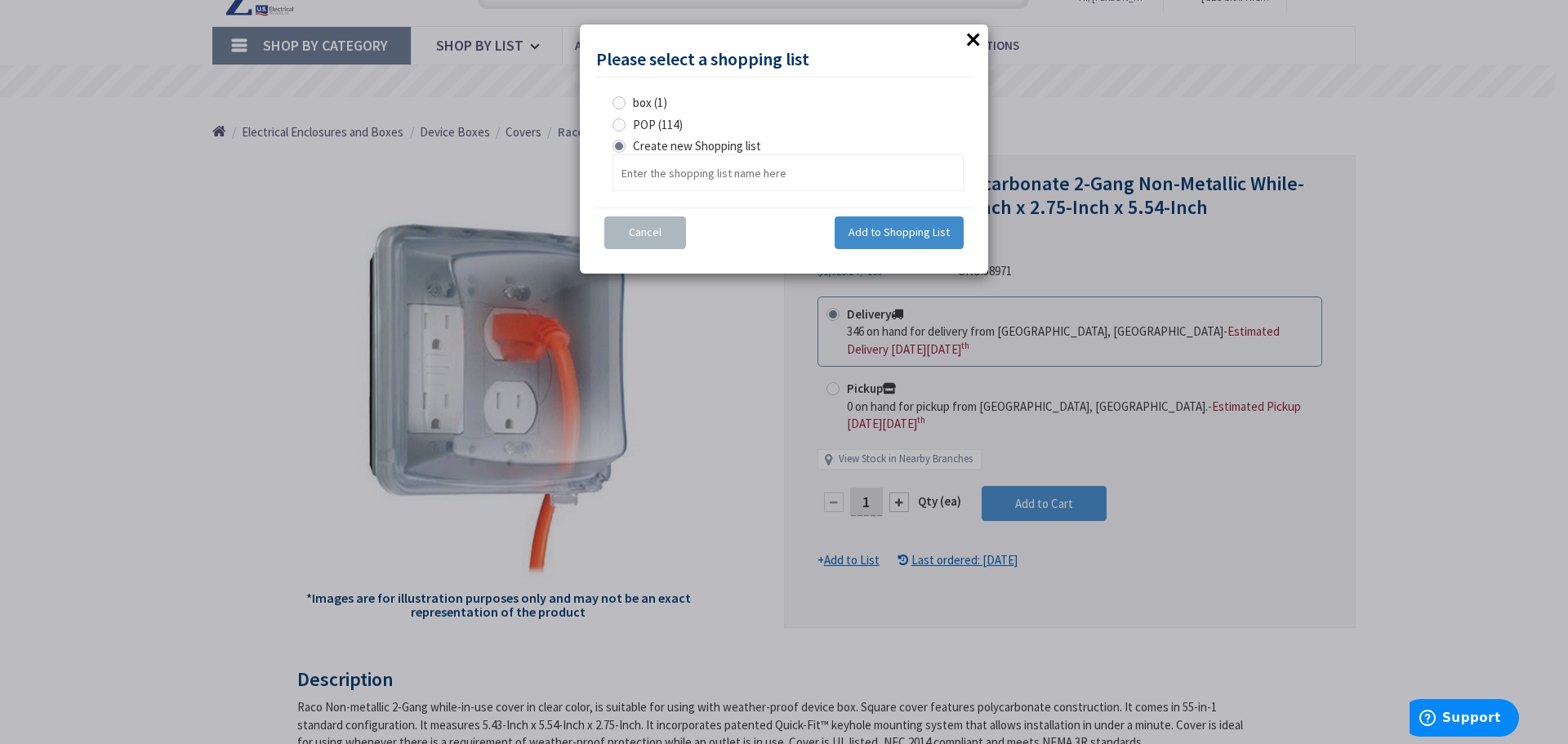
click at [619, 128] on span at bounding box center [618, 124] width 13 height 13
click at [619, 128] on input "POP (114)" at bounding box center [621, 124] width 11 height 11
radio input "true"
click at [887, 237] on span "Add to Shopping List" at bounding box center [899, 231] width 101 height 15
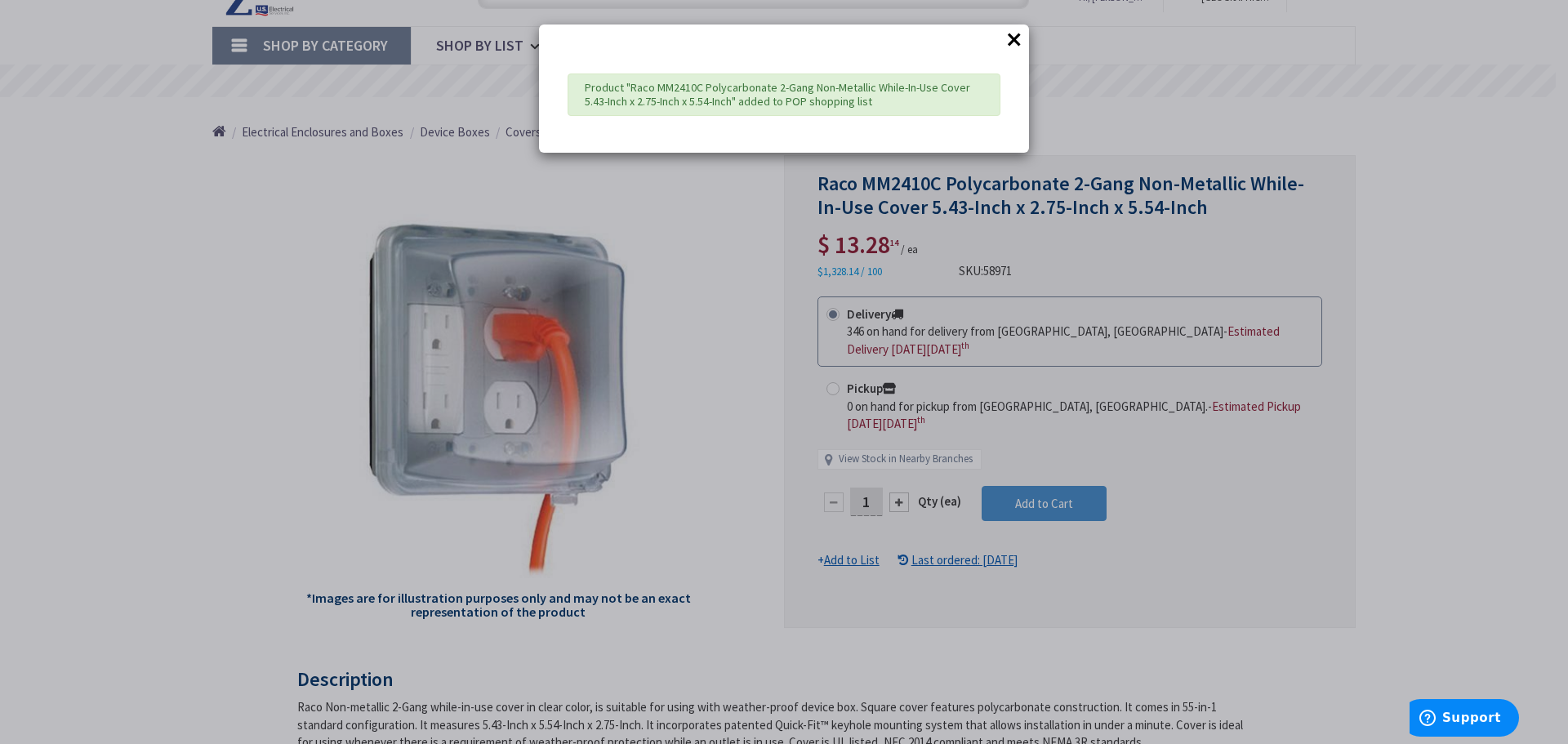
click at [1017, 35] on button "×" at bounding box center [1014, 39] width 24 height 24
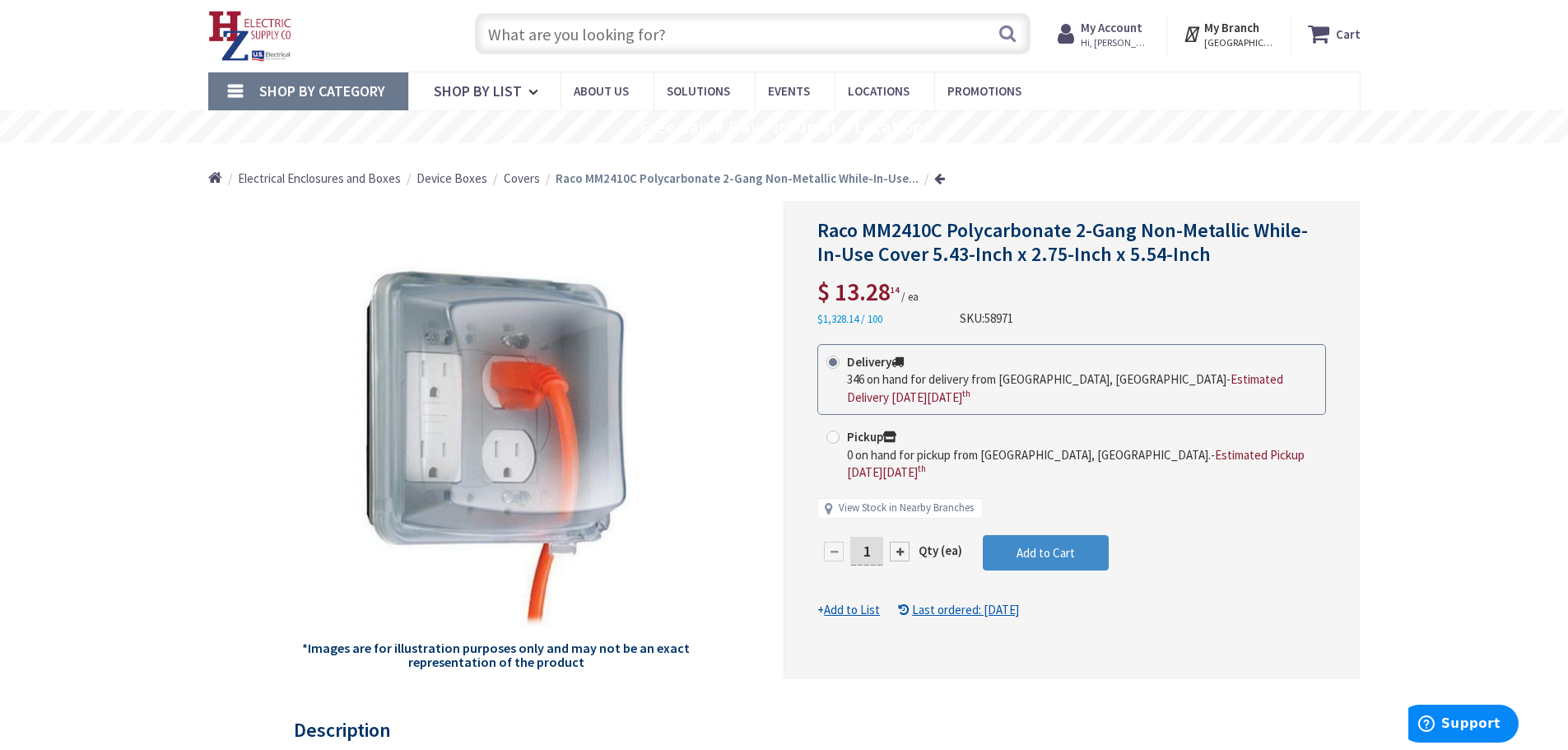
scroll to position [0, 0]
